Goal: Task Accomplishment & Management: Complete application form

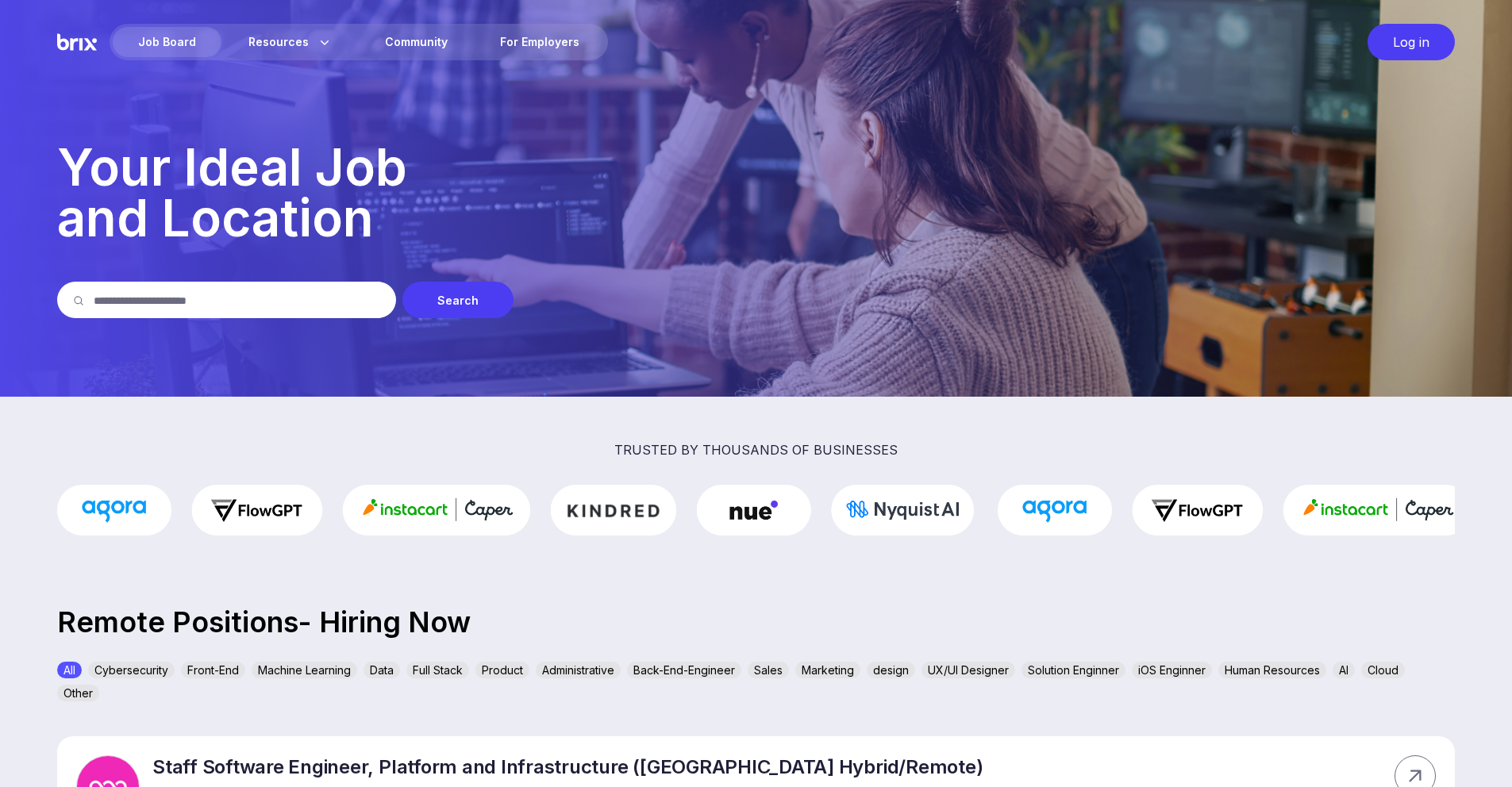
click at [290, 302] on input "text" at bounding box center [238, 300] width 287 height 37
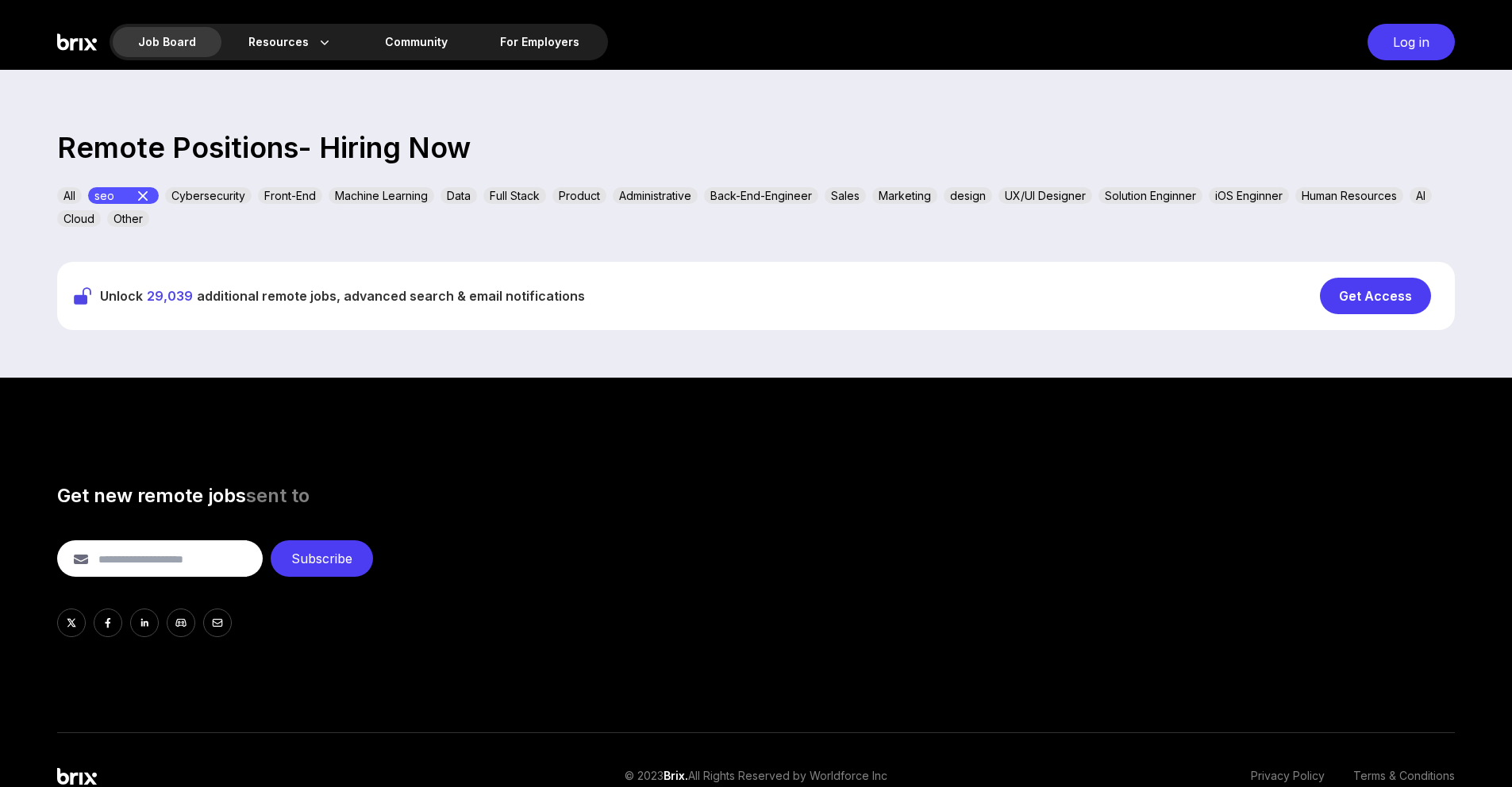
scroll to position [476, 0]
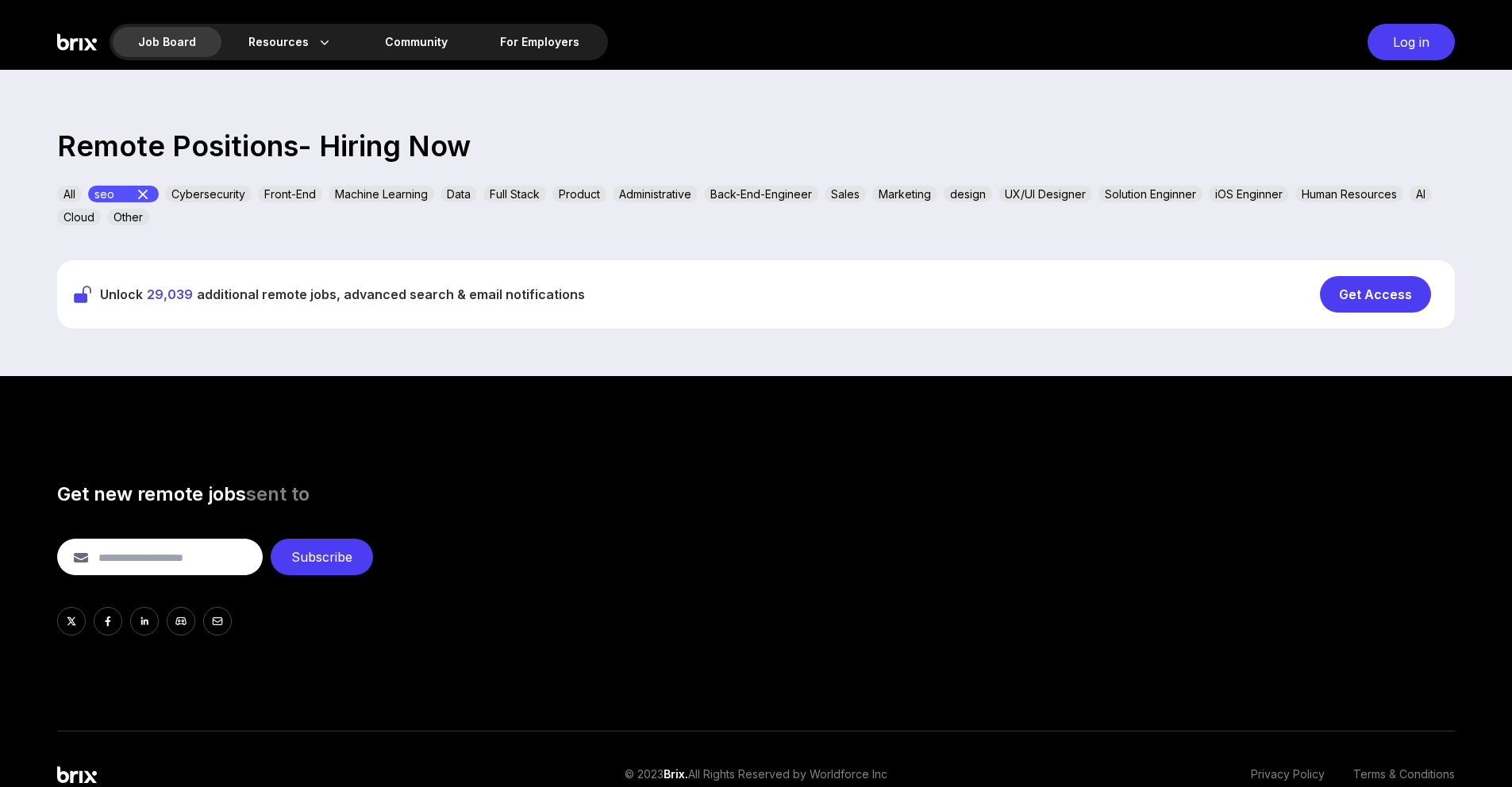
click at [95, 38] on img at bounding box center [77, 42] width 40 height 37
click at [49, 56] on div "Job Board Resources About Us Blog Community For Employers Log in" at bounding box center [756, 35] width 1512 height 70
click at [73, 43] on img at bounding box center [77, 42] width 40 height 37
click at [74, 779] on img at bounding box center [77, 774] width 40 height 17
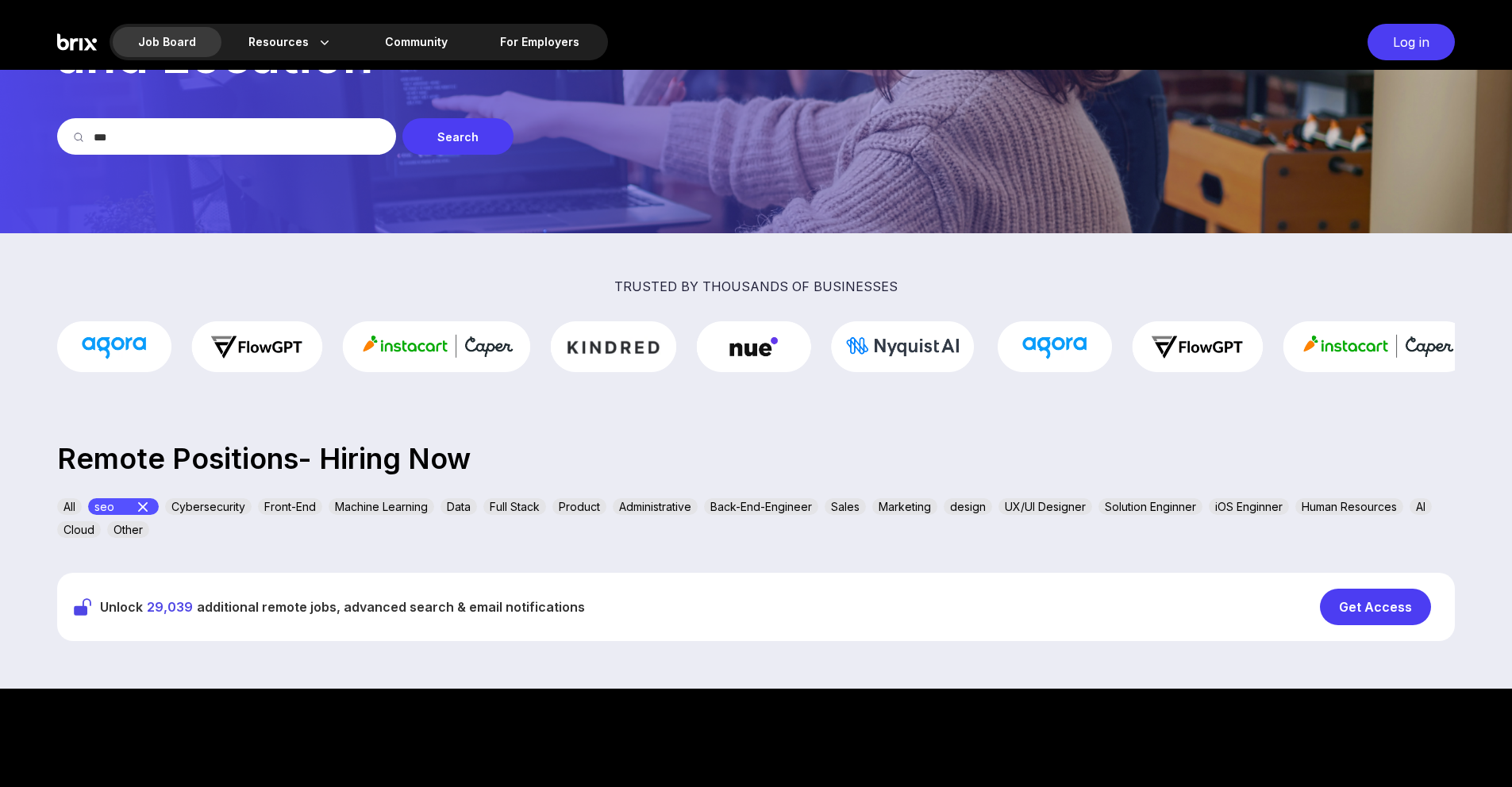
scroll to position [0, 0]
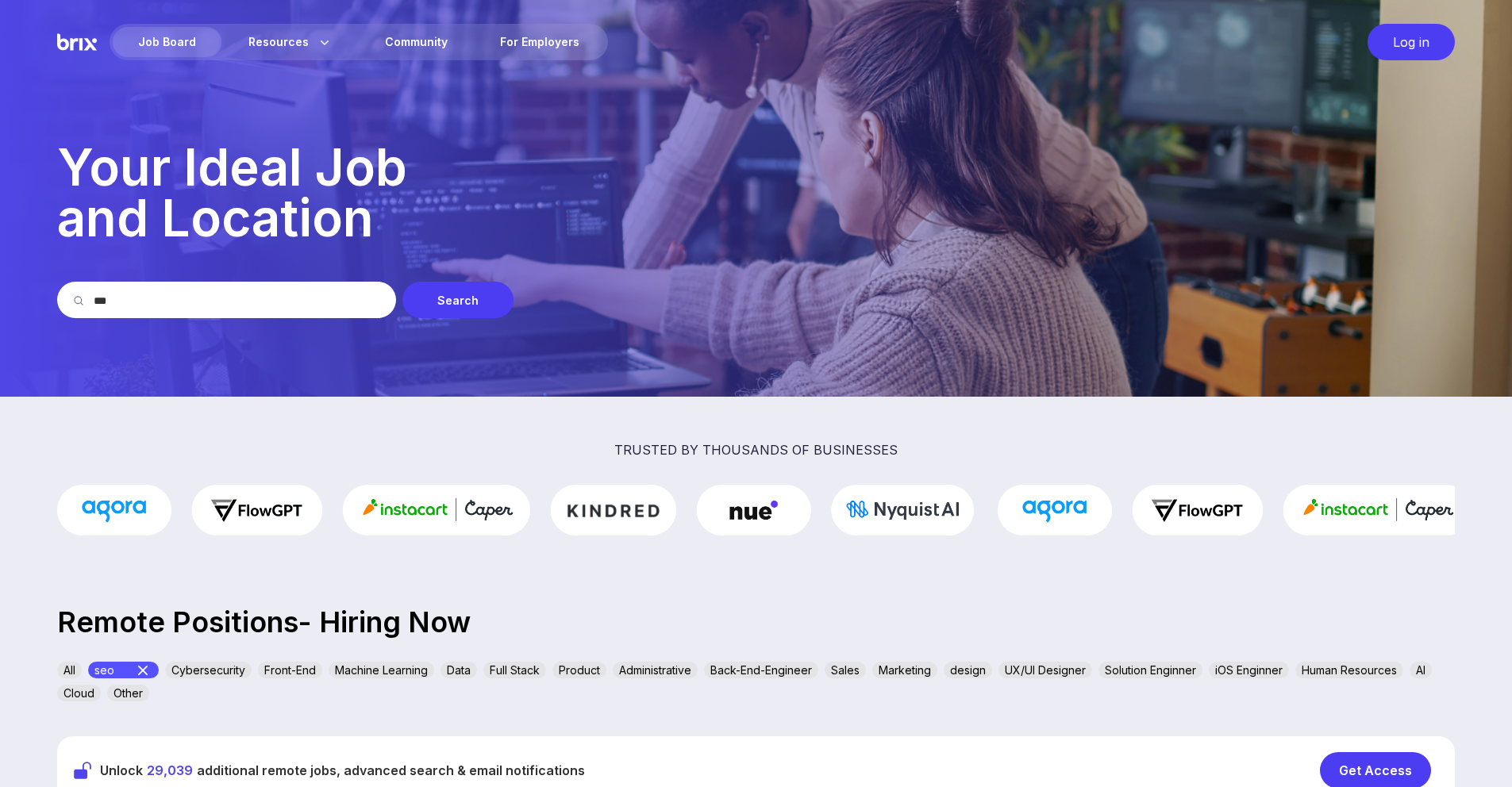
click at [89, 40] on img at bounding box center [77, 42] width 40 height 37
drag, startPoint x: 142, startPoint y: 303, endPoint x: 12, endPoint y: 296, distance: 130.2
click at [12, 296] on section "Job Board Resources About Us Blog Community For Employers Log in Your Ideal Job…" at bounding box center [756, 198] width 1512 height 397
type input "******"
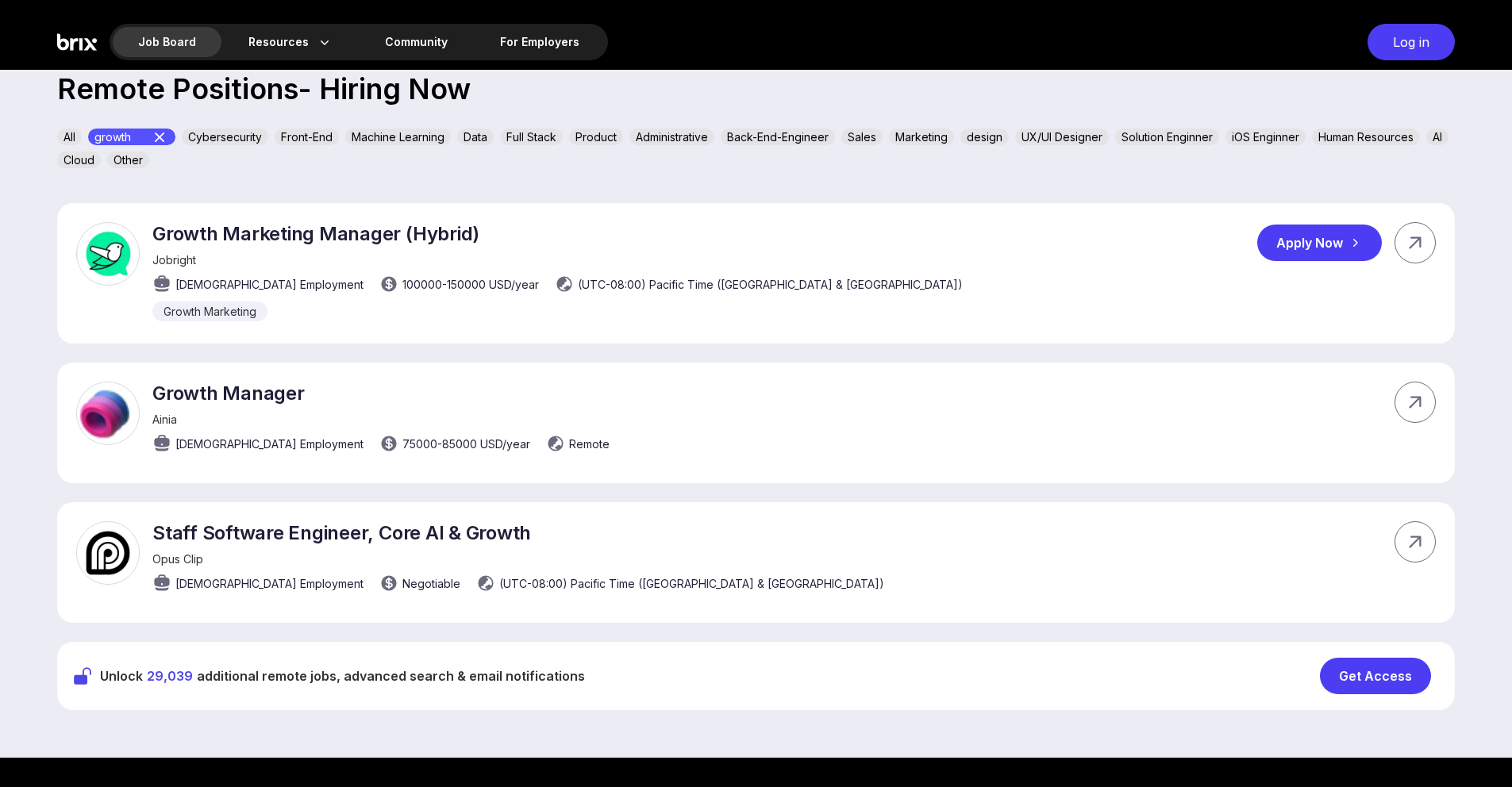
scroll to position [532, 0]
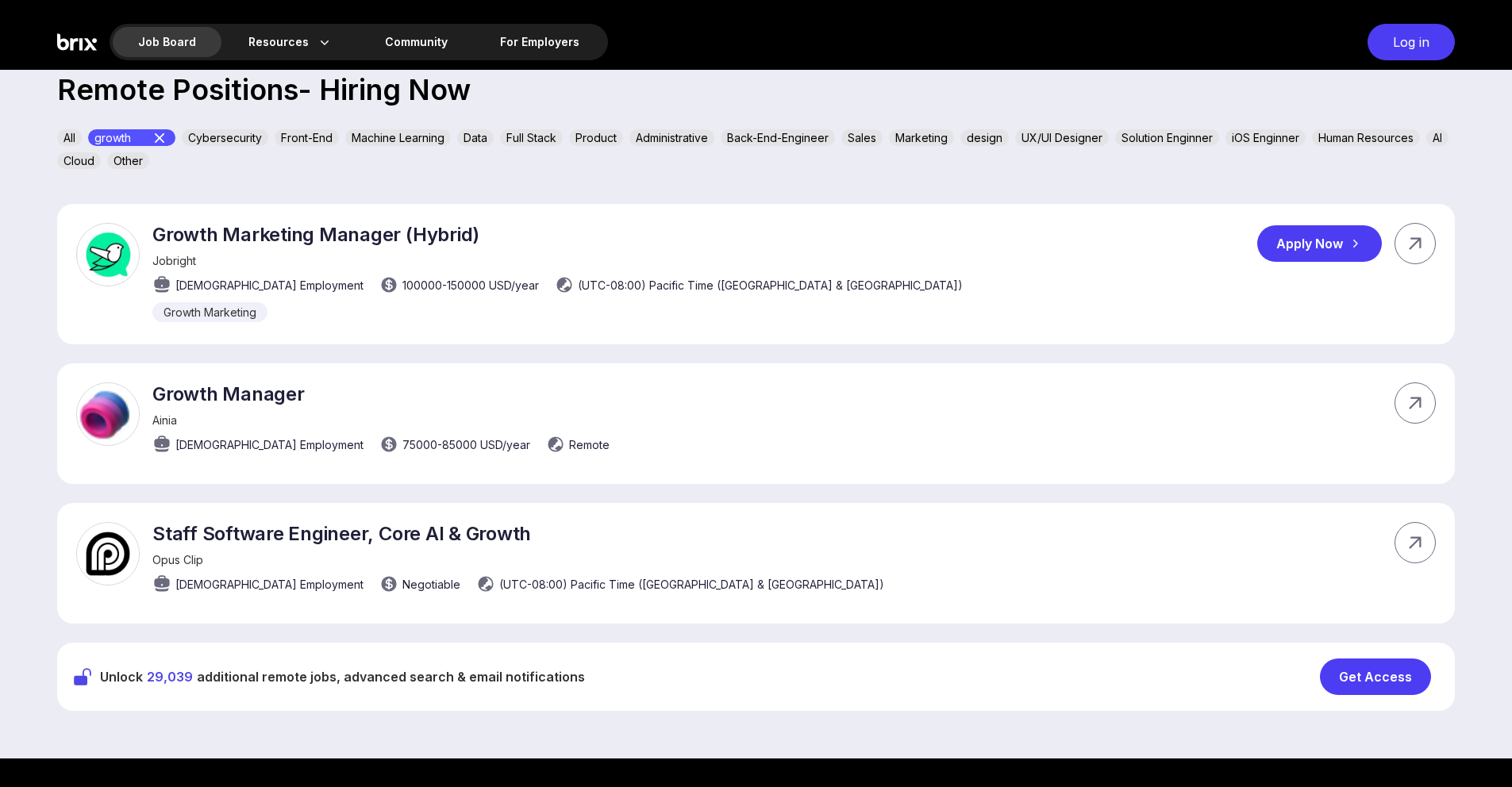
click at [1337, 248] on div "Apply Now" at bounding box center [1320, 244] width 124 height 37
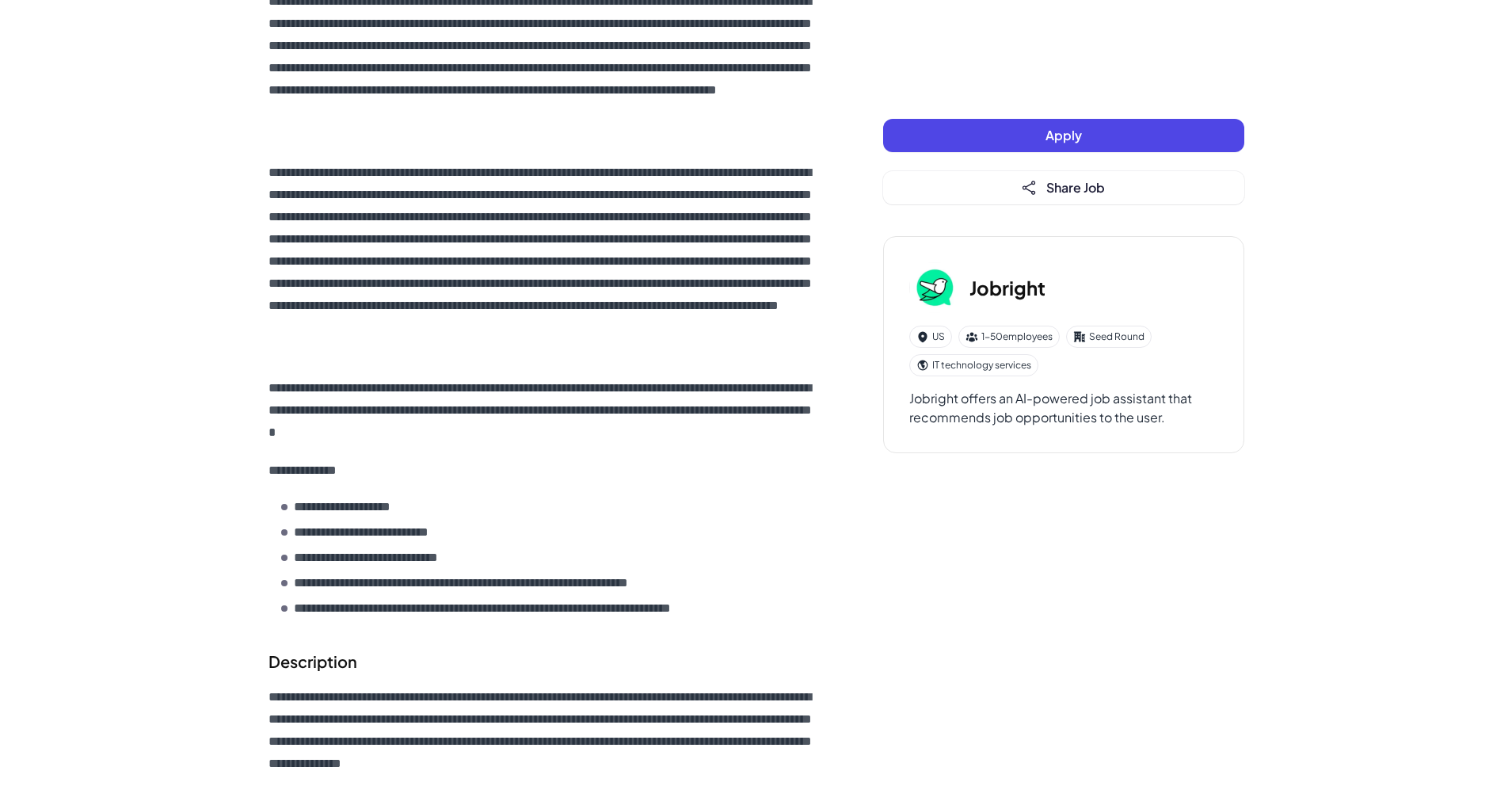
scroll to position [228, 0]
